Goal: Information Seeking & Learning: Learn about a topic

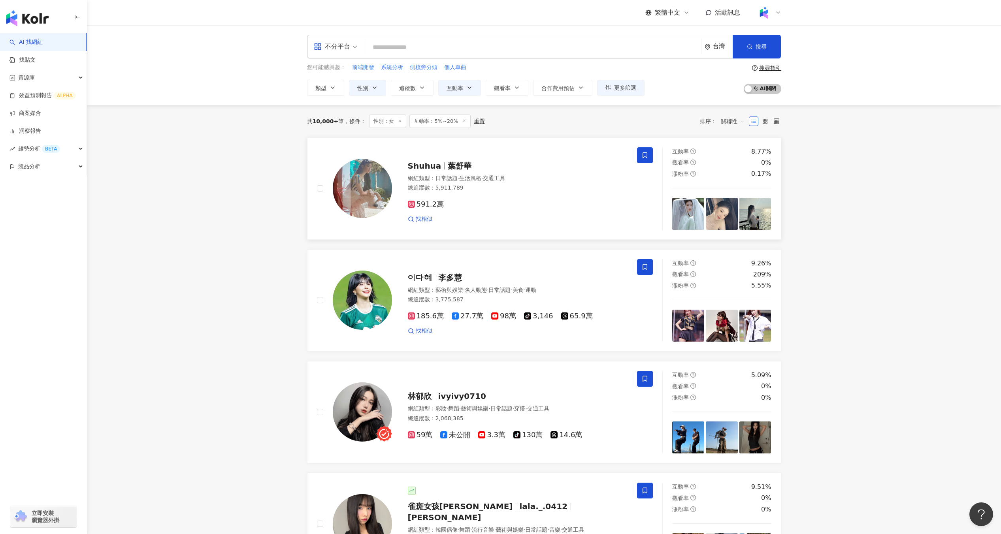
click at [692, 220] on img at bounding box center [688, 214] width 32 height 32
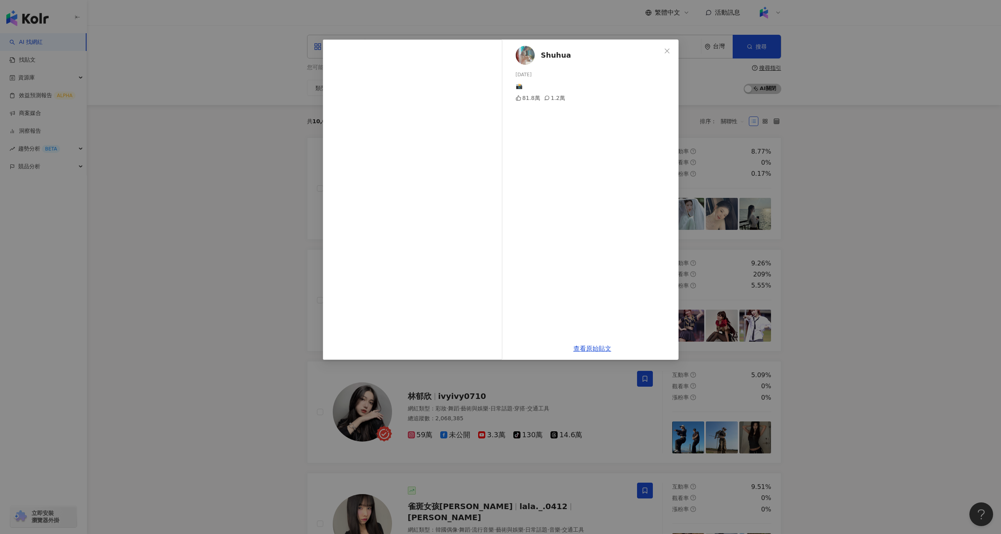
click at [408, 387] on div "Shuhua 2025/8/27 📸 81.8萬 1.2萬 查看原始貼文" at bounding box center [500, 267] width 1001 height 534
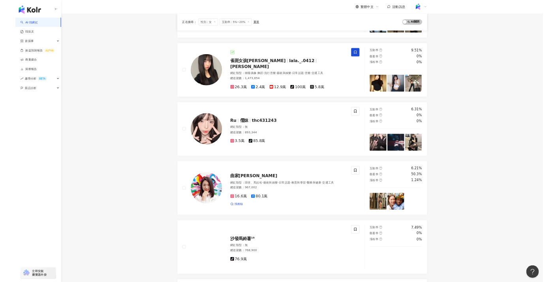
scroll to position [393, 0]
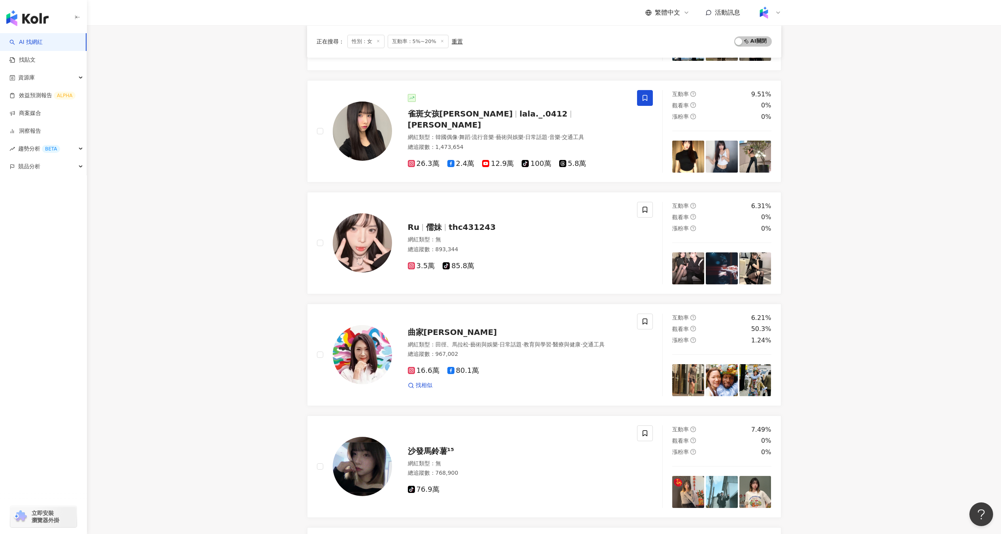
click at [281, 373] on main "不分平台 台灣 搜尋 您可能感興趣： 前端開發 系統分析 側梳旁分頭 個人單曲 類型 性別 追蹤數 互動率 觀看率 合作費用預估 更多篩選 不限 女 男 其他…" at bounding box center [544, 401] width 914 height 1537
